Goal: Information Seeking & Learning: Learn about a topic

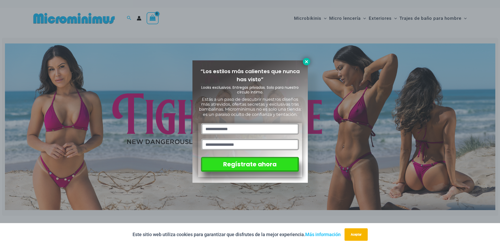
click at [305, 63] on icon at bounding box center [306, 61] width 5 height 5
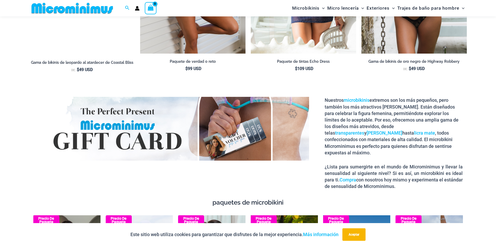
scroll to position [907, 0]
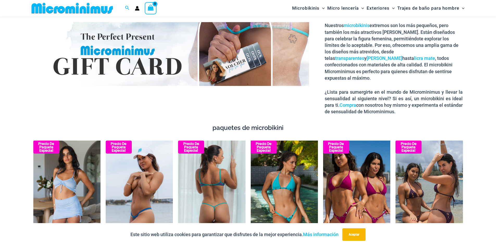
click at [215, 178] on img at bounding box center [211, 191] width 67 height 101
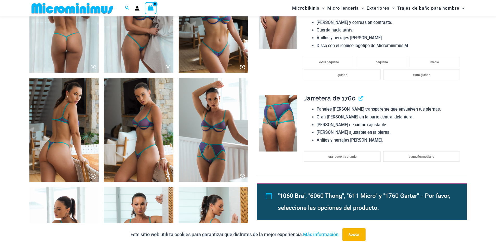
scroll to position [342, 0]
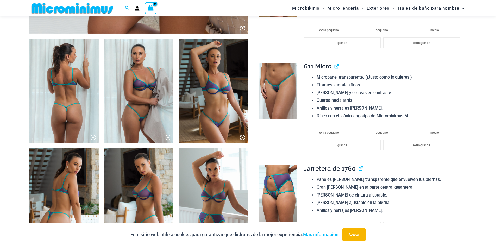
click at [92, 136] on icon at bounding box center [93, 137] width 5 height 5
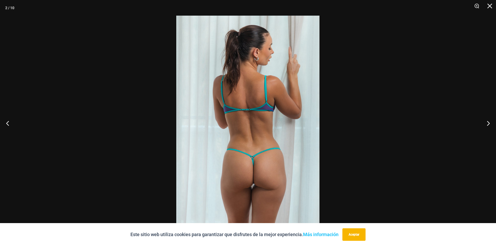
click at [253, 146] on img at bounding box center [247, 123] width 143 height 215
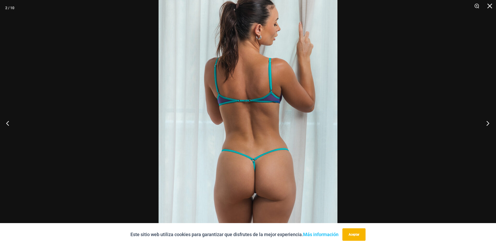
click at [490, 127] on button "Próximo" at bounding box center [487, 123] width 20 height 26
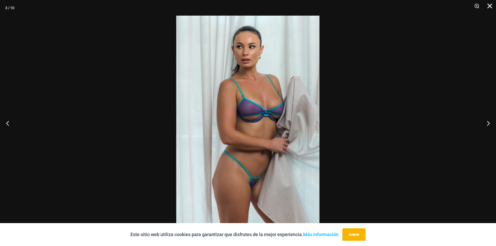
click at [492, 7] on button "Cerca" at bounding box center [488, 8] width 13 height 16
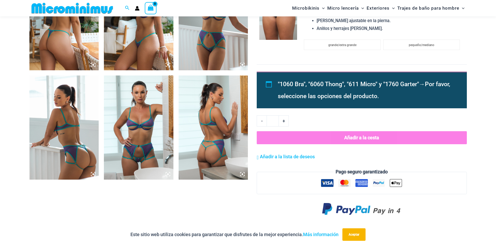
scroll to position [525, 0]
click at [95, 173] on icon at bounding box center [93, 174] width 5 height 5
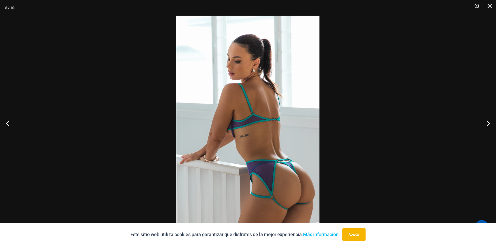
click at [244, 168] on img at bounding box center [247, 123] width 143 height 215
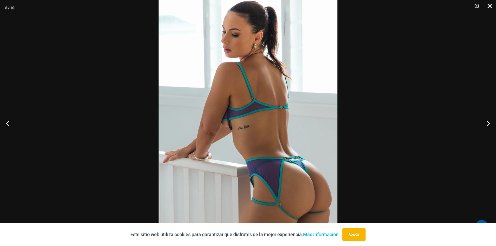
click at [491, 3] on button "Cerca" at bounding box center [488, 8] width 13 height 16
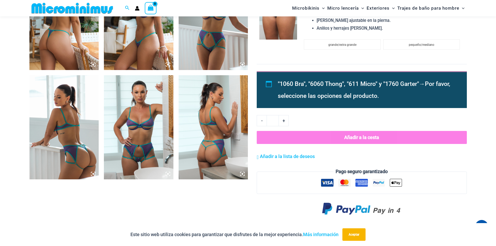
click at [242, 177] on img at bounding box center [214, 127] width 70 height 104
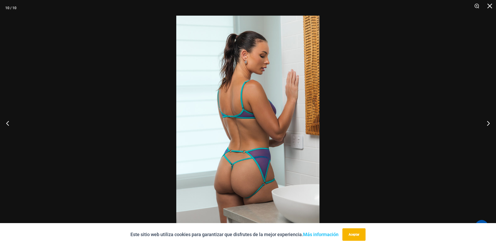
click at [243, 167] on img at bounding box center [247, 123] width 143 height 215
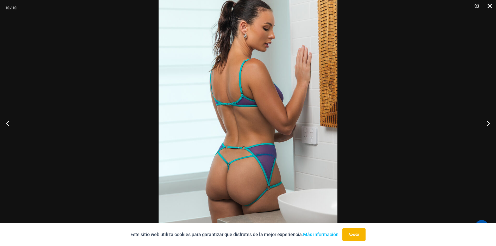
click at [493, 5] on button "Cerca" at bounding box center [488, 8] width 13 height 16
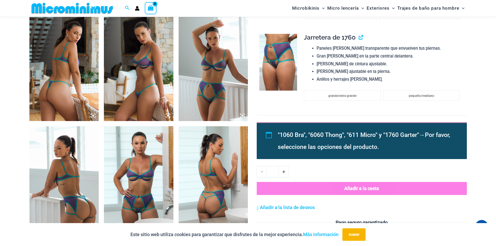
scroll to position [499, 0]
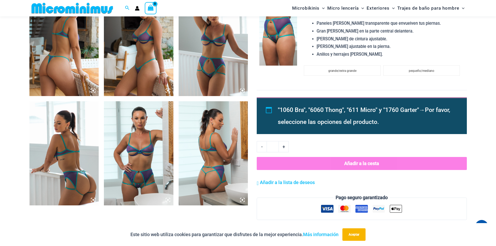
click at [95, 91] on icon at bounding box center [93, 90] width 5 height 5
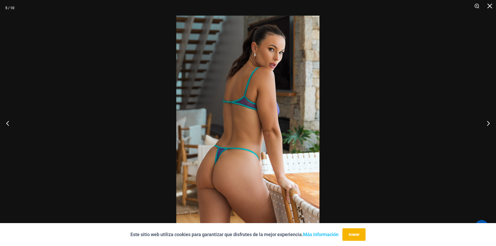
click at [272, 149] on img at bounding box center [247, 123] width 143 height 215
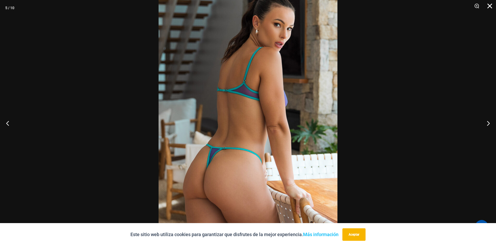
click at [491, 7] on button "Cerca" at bounding box center [488, 8] width 13 height 16
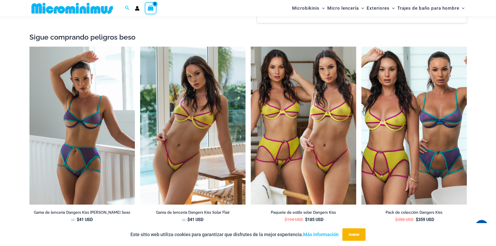
scroll to position [811, 0]
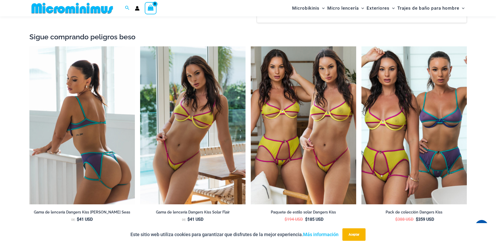
click at [67, 145] on img at bounding box center [82, 125] width 106 height 158
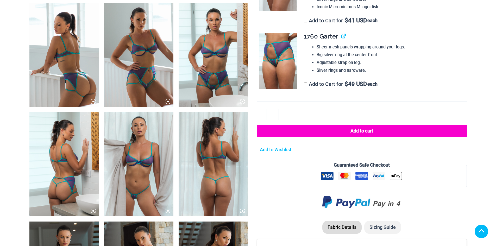
scroll to position [417, 0]
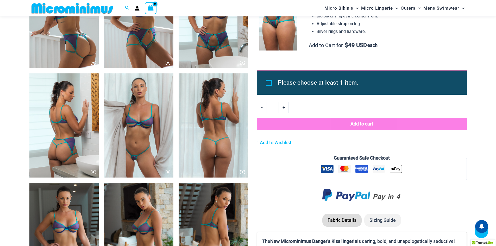
click at [243, 170] on icon at bounding box center [242, 172] width 5 height 5
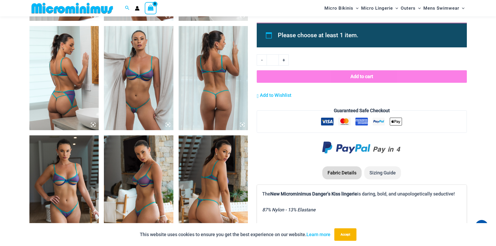
click at [243, 124] on icon at bounding box center [242, 124] width 5 height 5
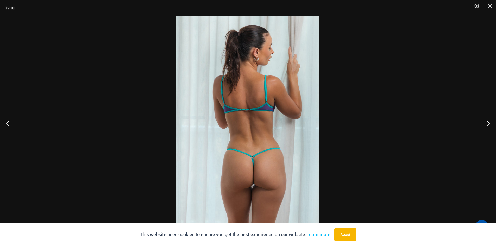
click at [243, 124] on img at bounding box center [247, 123] width 143 height 215
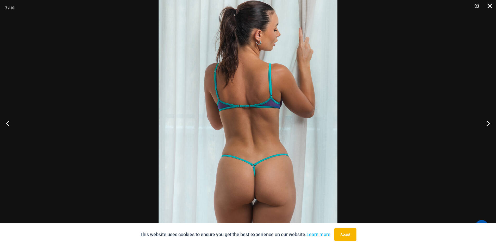
click at [492, 6] on button "Close" at bounding box center [488, 8] width 13 height 16
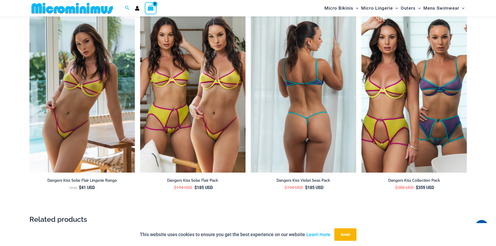
scroll to position [673, 0]
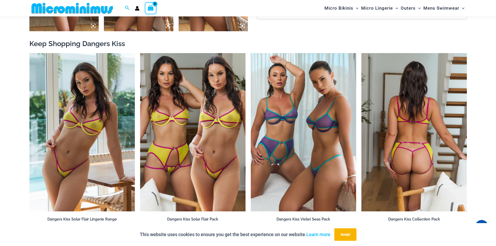
click at [381, 153] on img at bounding box center [415, 132] width 106 height 158
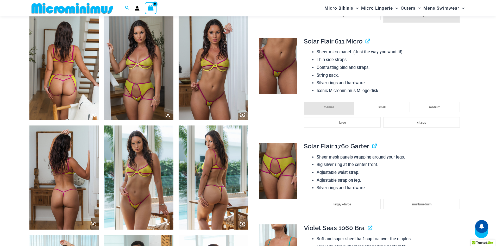
scroll to position [360, 0]
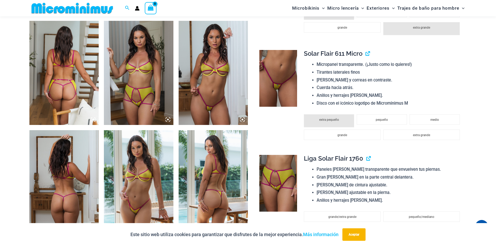
click at [93, 121] on icon at bounding box center [93, 119] width 5 height 5
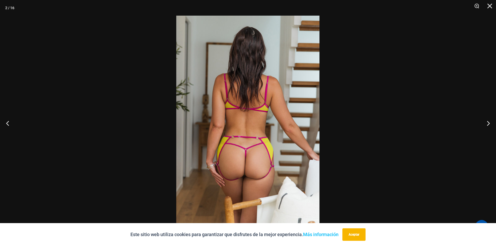
click at [259, 152] on img at bounding box center [247, 123] width 143 height 215
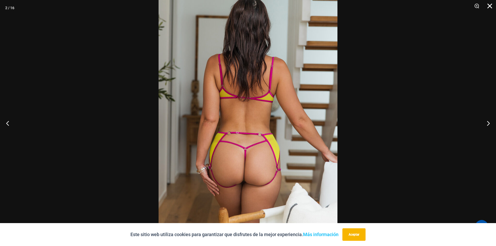
click at [491, 7] on button "Cerca" at bounding box center [488, 8] width 13 height 16
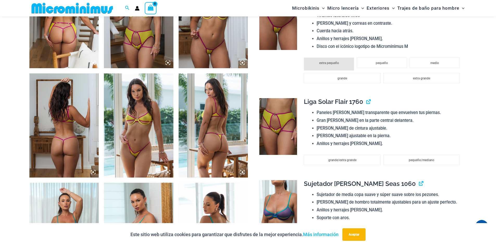
scroll to position [438, 0]
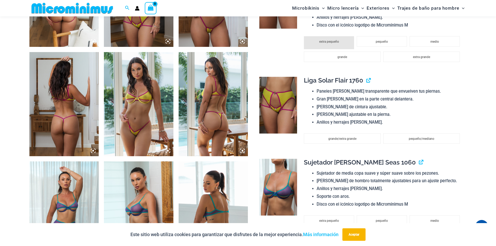
click at [93, 152] on icon at bounding box center [94, 151] width 2 height 2
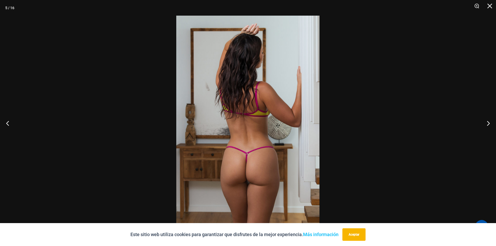
click at [217, 151] on img at bounding box center [247, 123] width 143 height 215
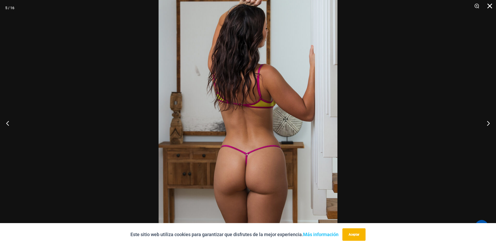
click at [494, 4] on button "Cerca" at bounding box center [488, 8] width 13 height 16
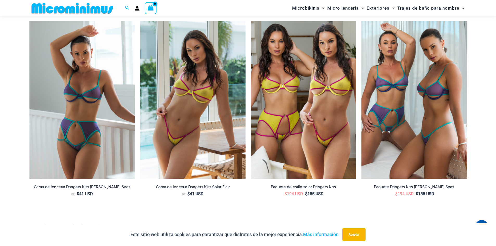
scroll to position [1246, 0]
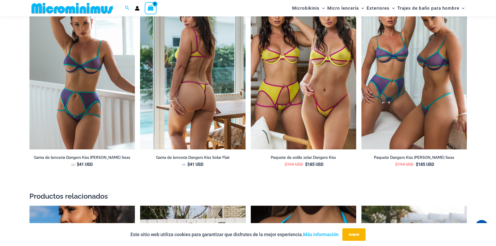
click at [197, 115] on img at bounding box center [193, 70] width 106 height 158
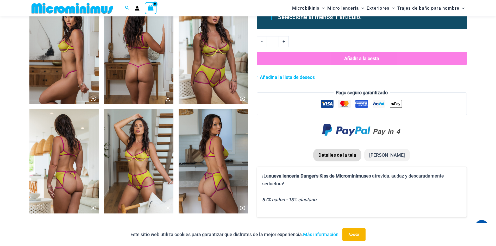
scroll to position [438, 0]
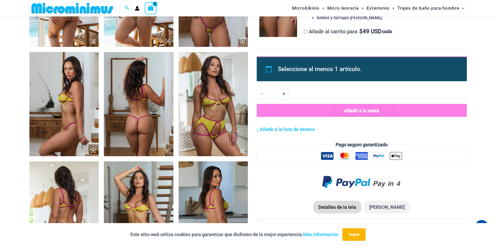
click at [167, 152] on icon at bounding box center [168, 151] width 5 height 5
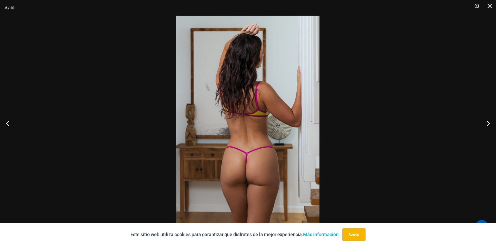
click at [233, 150] on img at bounding box center [247, 123] width 143 height 215
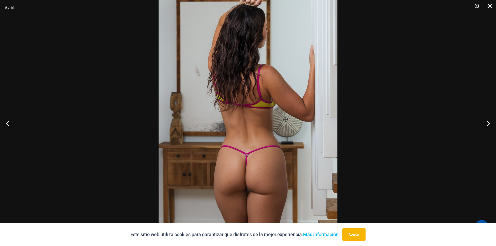
click at [488, 7] on button "Cerca" at bounding box center [488, 8] width 13 height 16
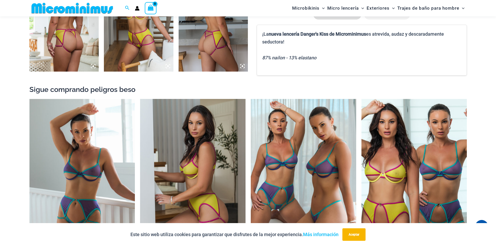
scroll to position [699, 0]
